Goal: Transaction & Acquisition: Purchase product/service

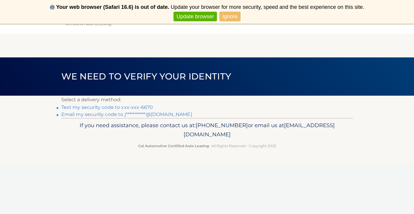
click at [233, 18] on link "Ignore" at bounding box center [230, 17] width 21 height 10
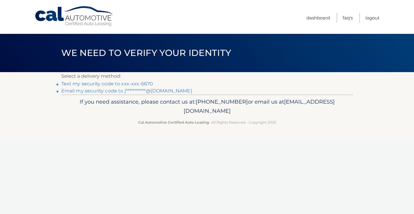
click at [134, 85] on link "Text my security code to xxx-xxx-6670" at bounding box center [107, 84] width 92 height 6
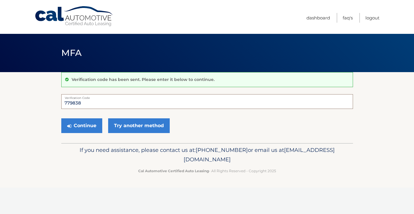
type input "779838"
click at [83, 117] on div "Continue Try another method" at bounding box center [207, 126] width 292 height 20
click at [83, 125] on button "Continue" at bounding box center [81, 125] width 41 height 15
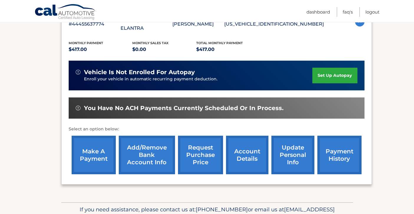
scroll to position [124, 0]
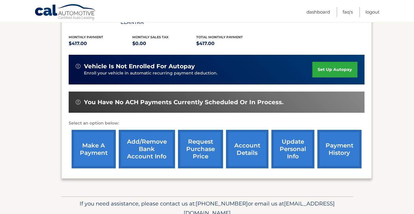
click at [90, 140] on link "make a payment" at bounding box center [94, 149] width 44 height 39
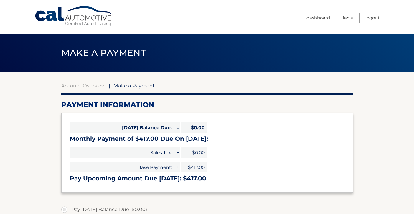
select select "OTFmMDg1YTUtMjE1MC00ZTI0LTgwZjctY2M1NGFkMTg5MzU2"
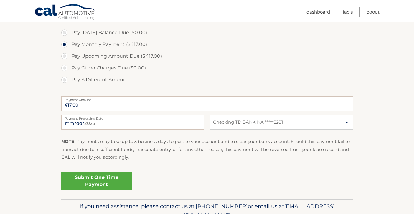
scroll to position [197, 0]
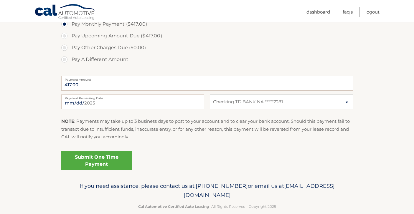
click at [110, 158] on link "Submit One Time Payment" at bounding box center [96, 160] width 71 height 19
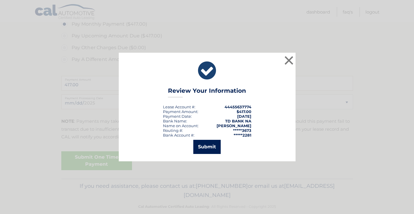
click at [211, 147] on button "Submit" at bounding box center [206, 147] width 27 height 14
